Goal: Transaction & Acquisition: Purchase product/service

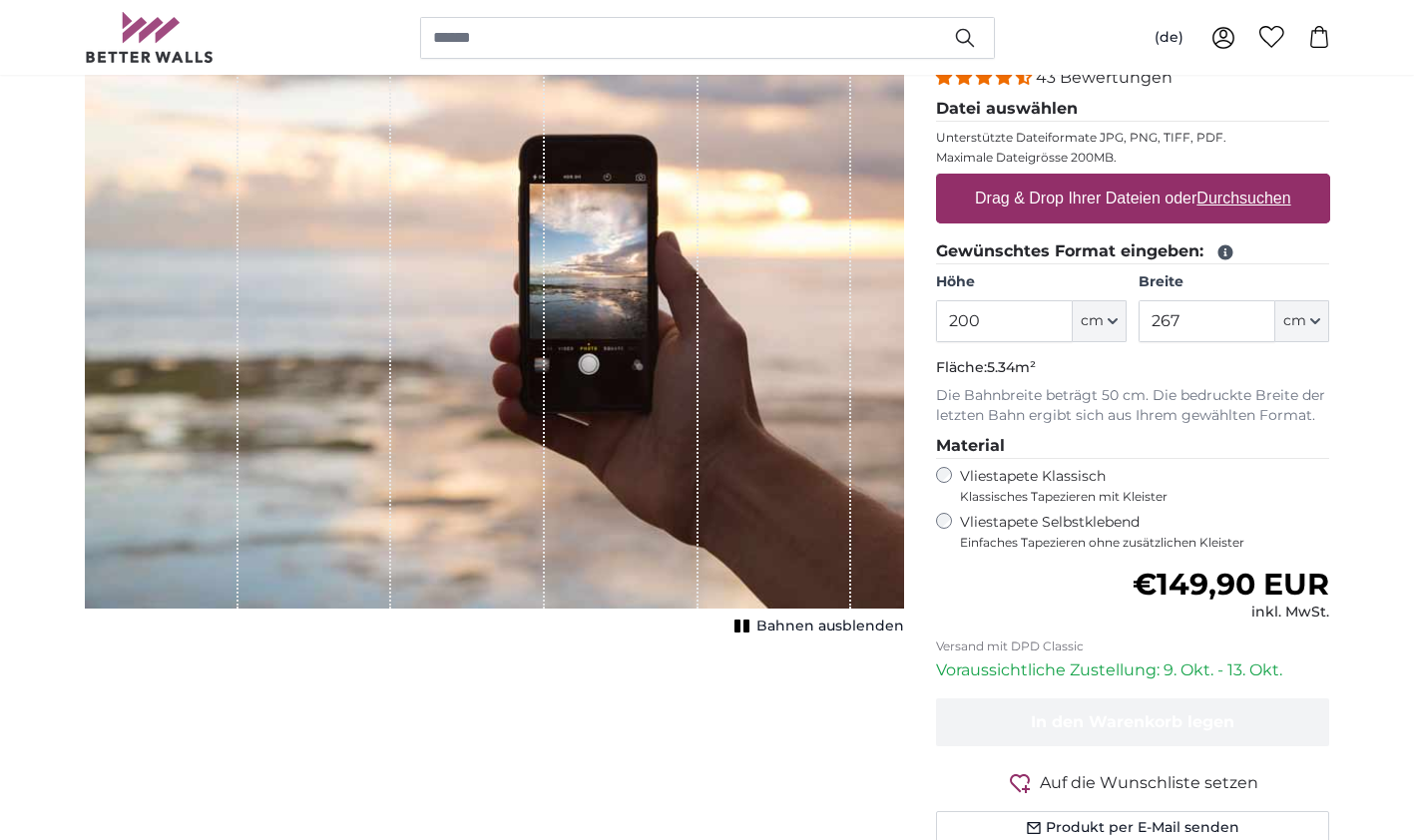
scroll to position [266, 0]
click at [1030, 318] on input "200" at bounding box center [1004, 320] width 137 height 42
type input "210"
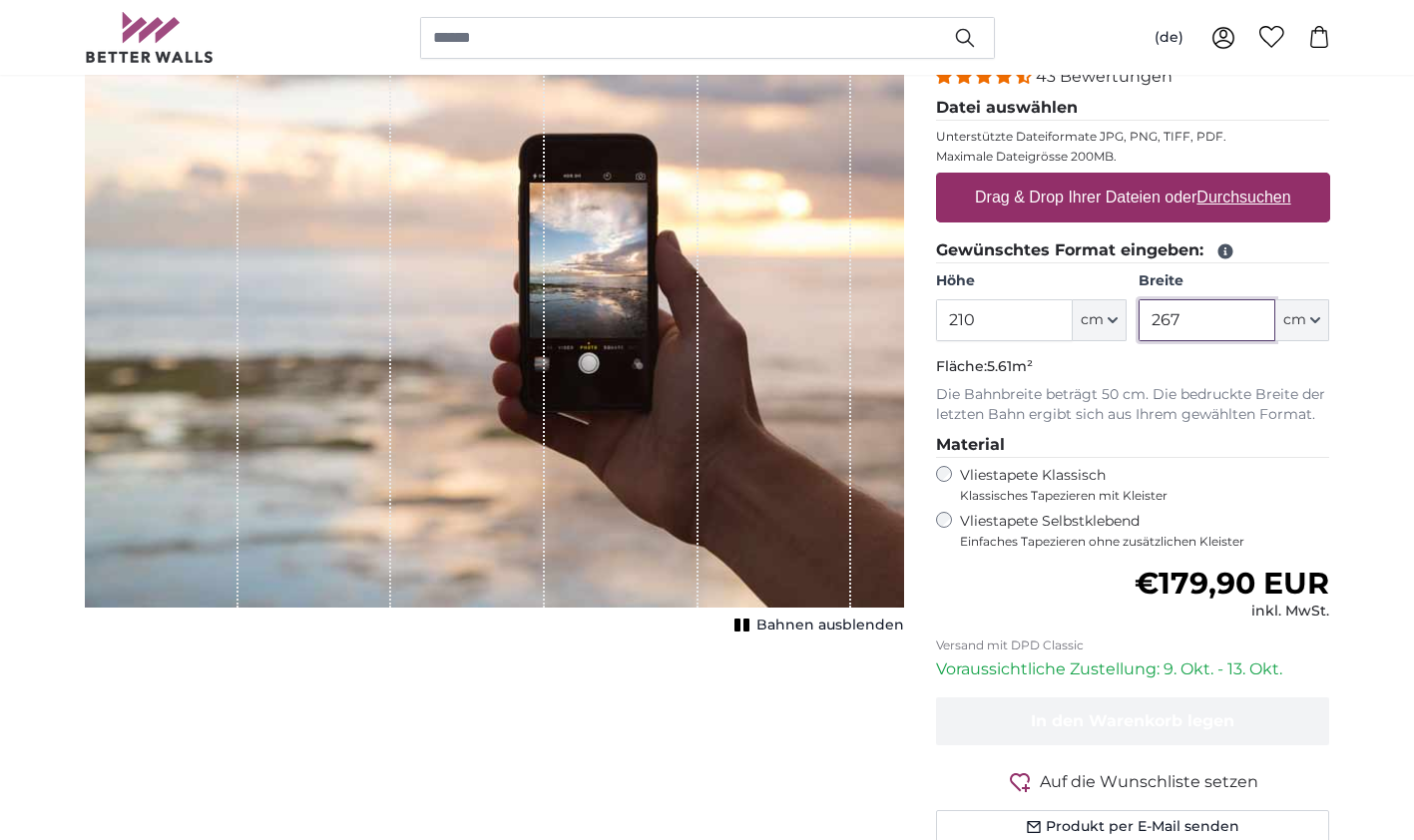
click at [1205, 311] on input "267" at bounding box center [1206, 320] width 137 height 42
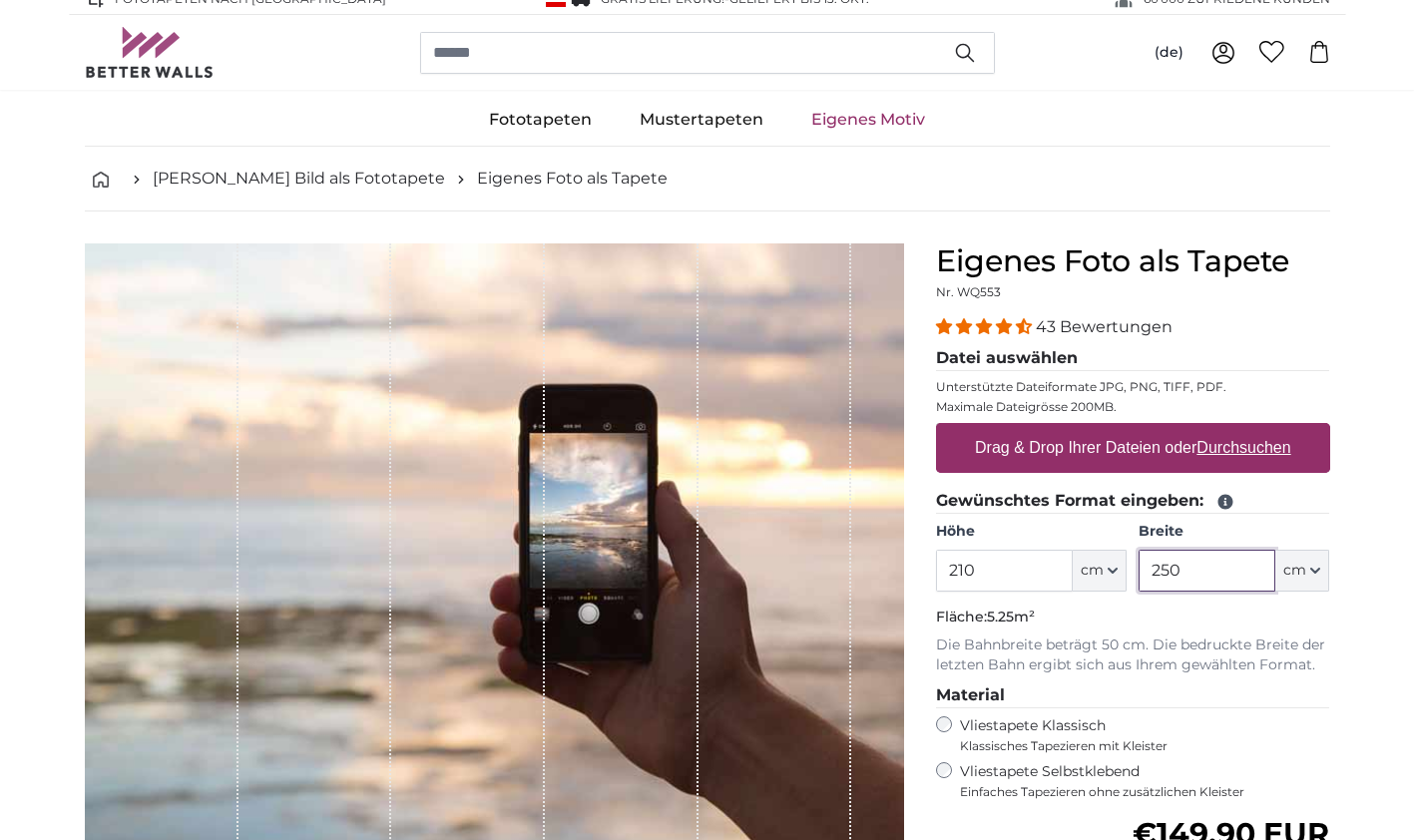
scroll to position [11, 0]
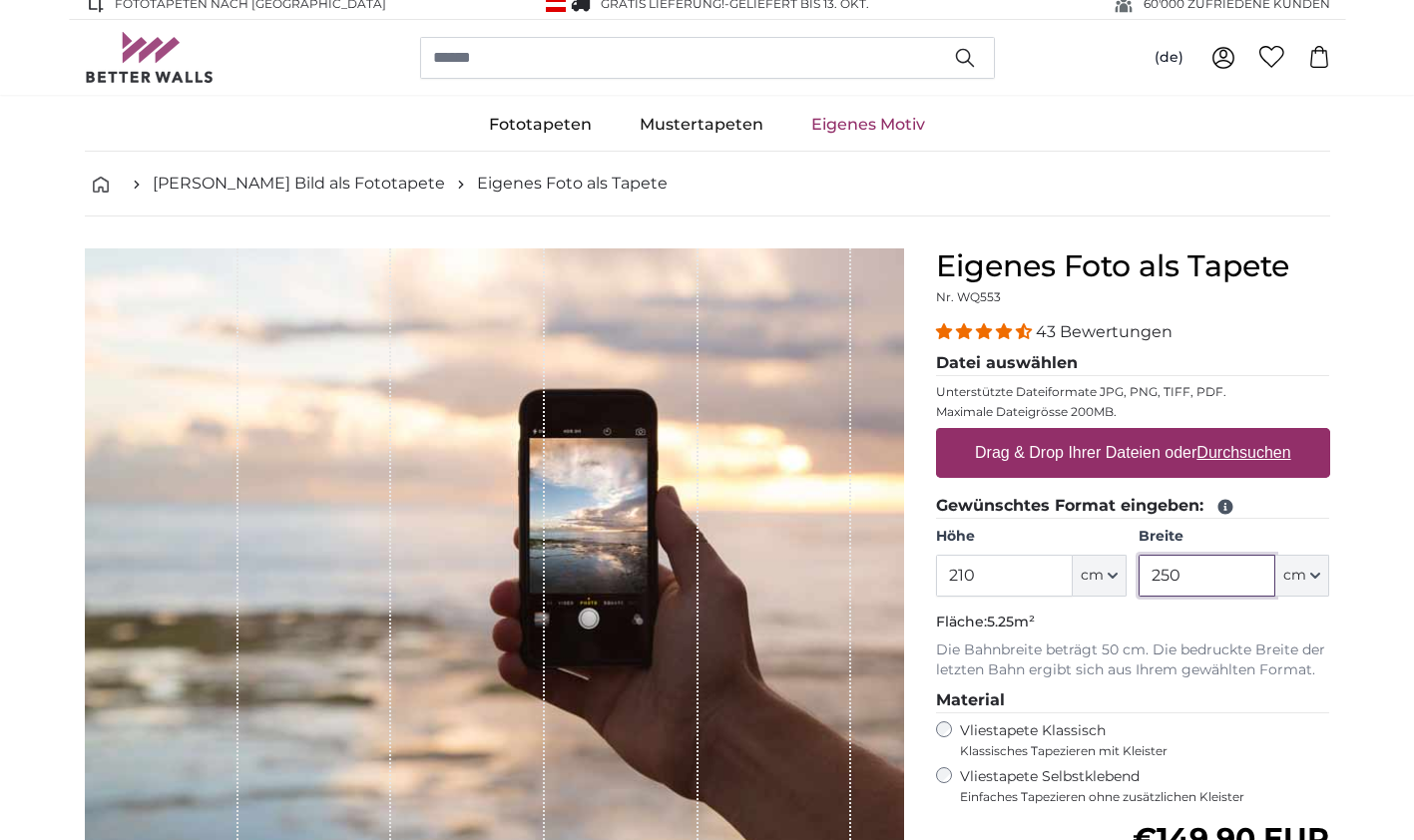
type input "250"
click at [998, 359] on legend "Datei auswählen" at bounding box center [1133, 363] width 394 height 25
click at [1101, 455] on label "Drag & Drop Ihrer Dateien oder Durchsuchen" at bounding box center [1133, 453] width 332 height 40
click at [1101, 434] on input "Drag & Drop Ihrer Dateien oder Durchsuchen" at bounding box center [1133, 431] width 394 height 6
type input "**********"
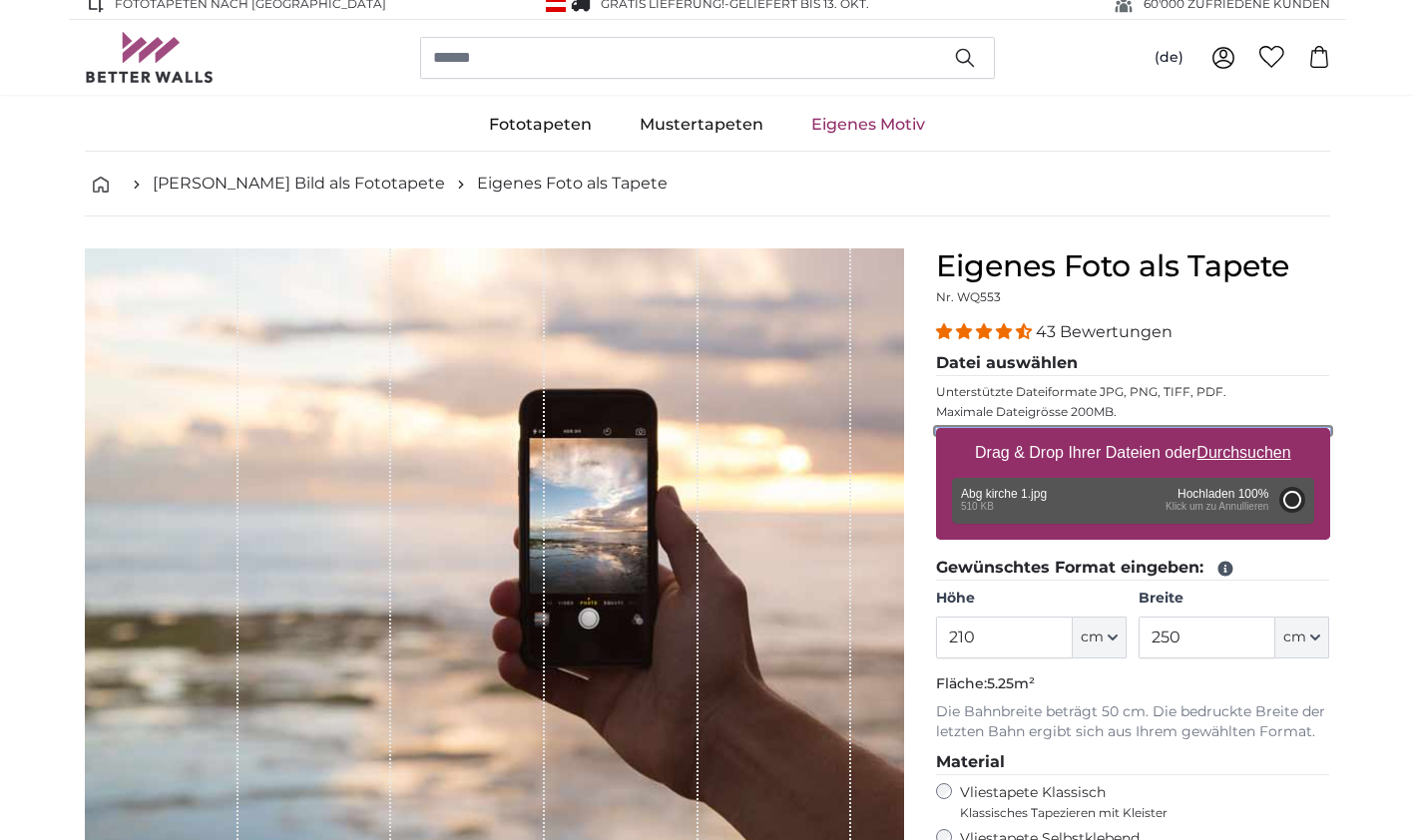
type input "101"
type input "170.7"
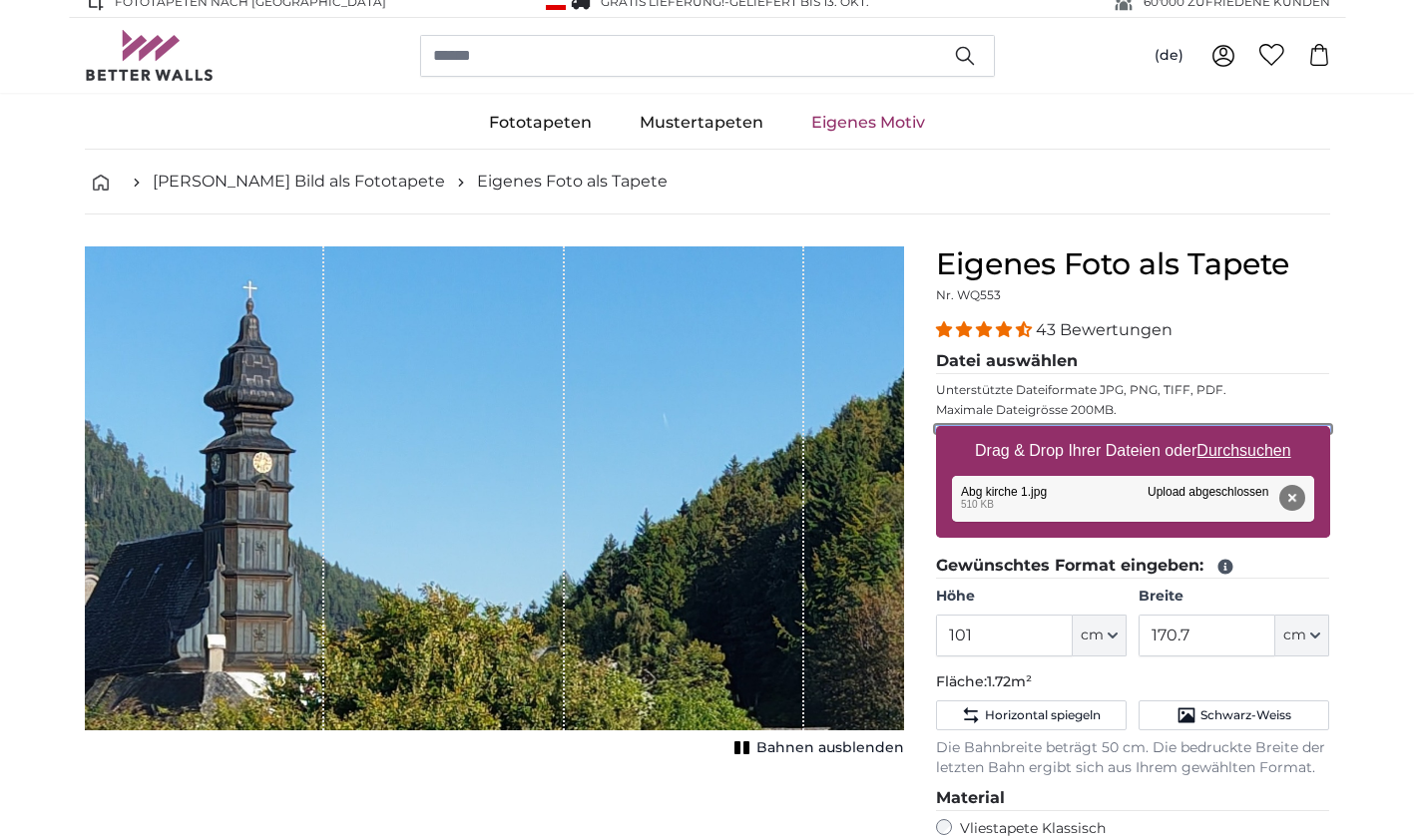
scroll to position [12, 0]
